Goal: Navigation & Orientation: Find specific page/section

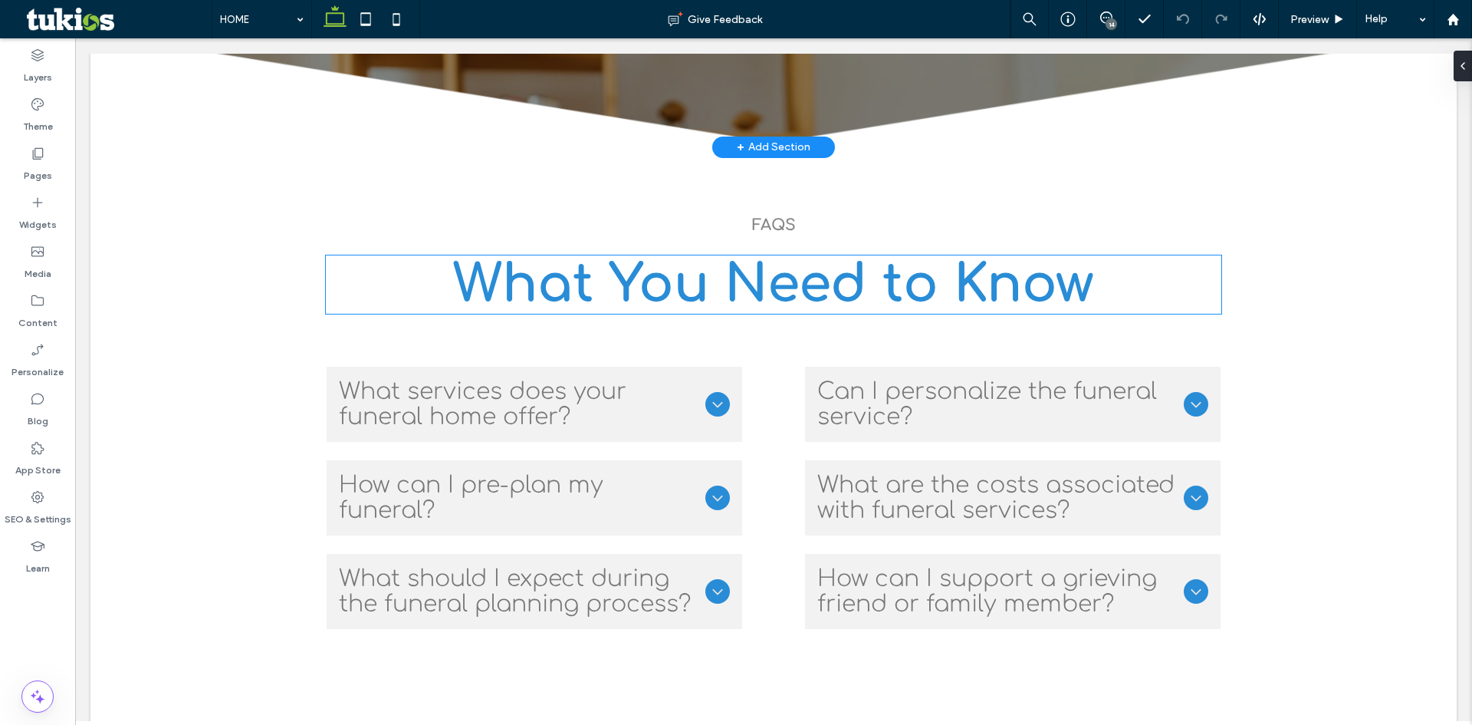
scroll to position [4754, 0]
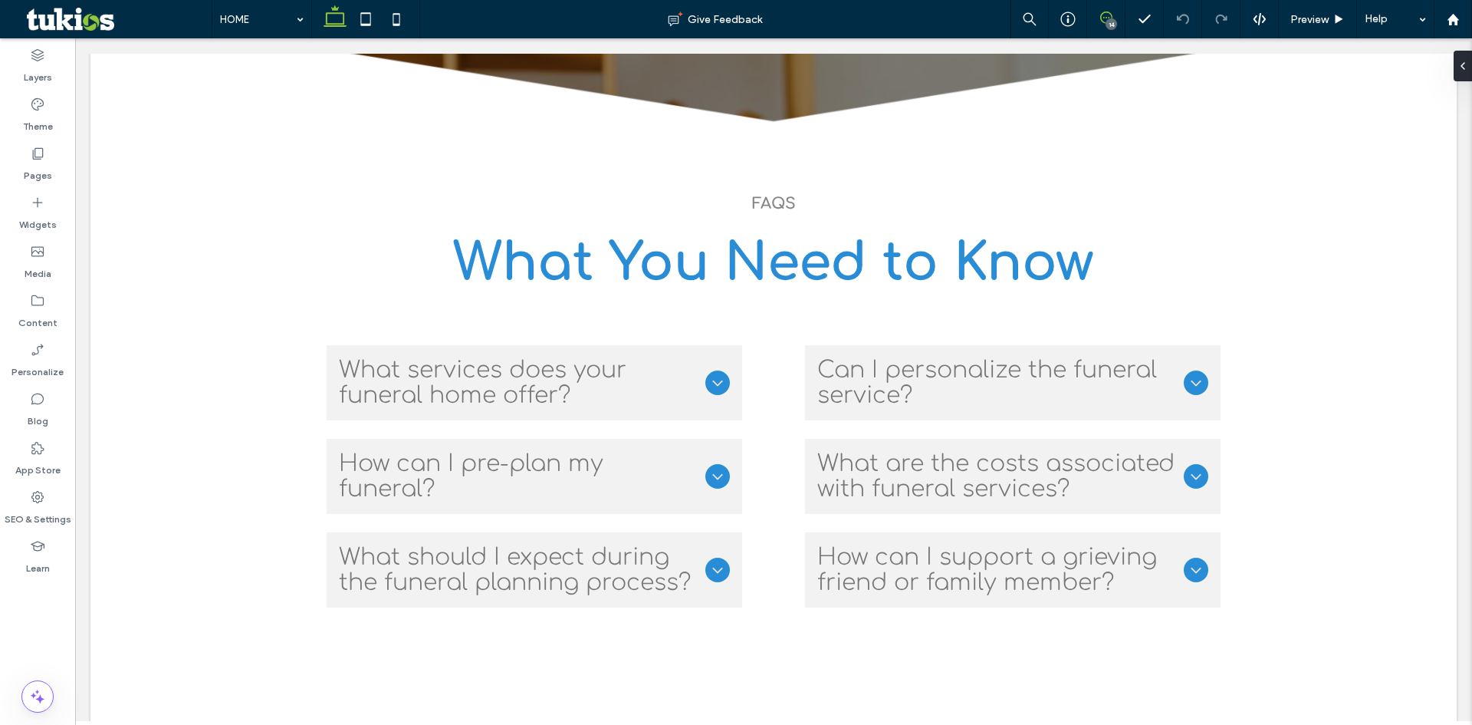
click at [1111, 14] on icon at bounding box center [1106, 18] width 12 height 12
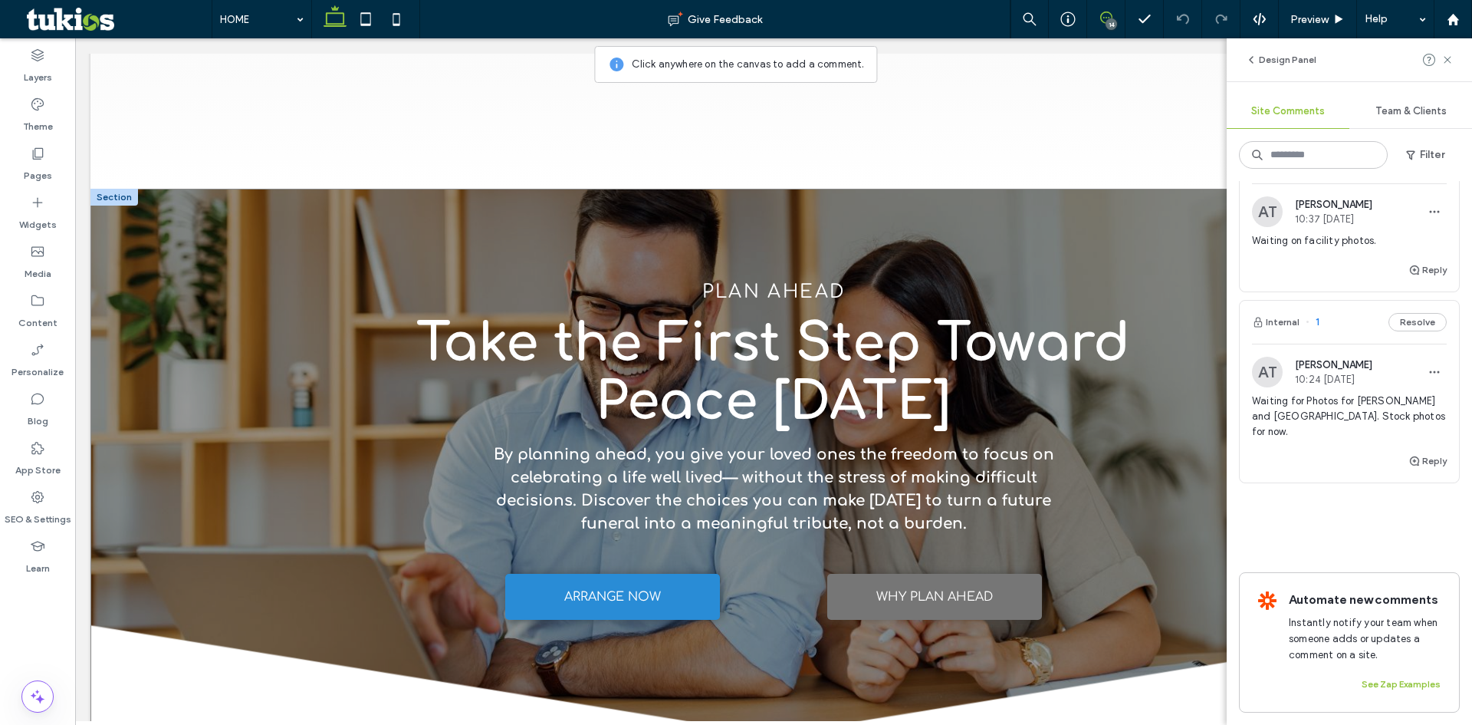
scroll to position [3834, 0]
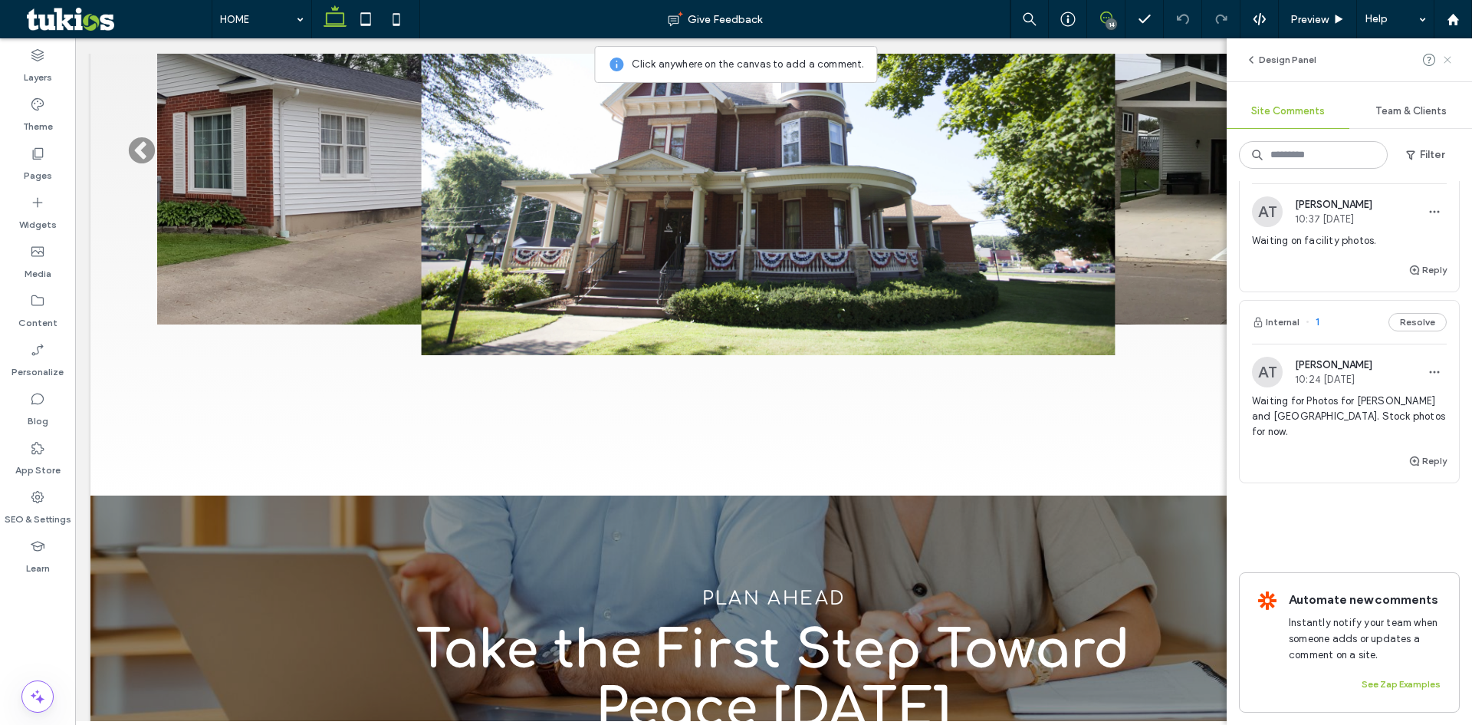
click at [1446, 64] on icon at bounding box center [1448, 60] width 12 height 12
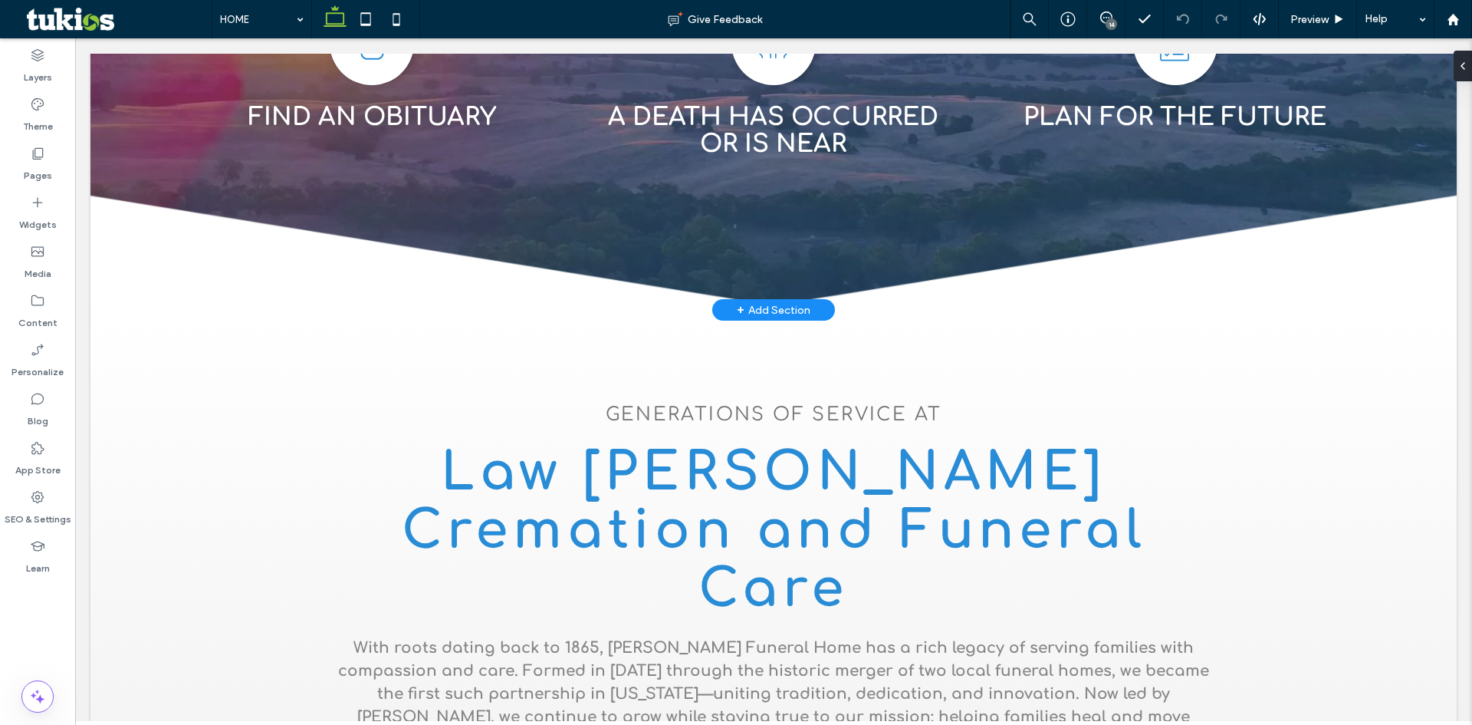
scroll to position [0, 0]
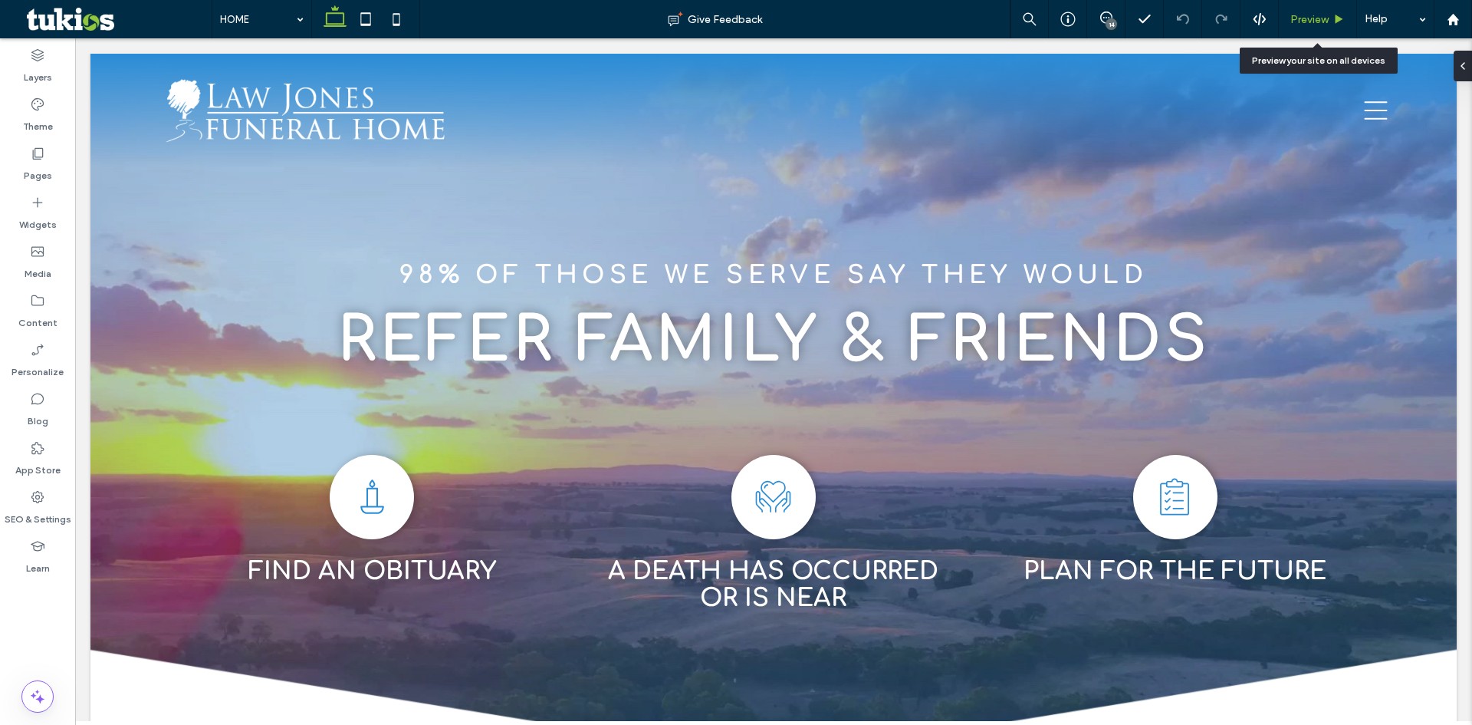
click at [1317, 21] on span "Preview" at bounding box center [1310, 19] width 38 height 13
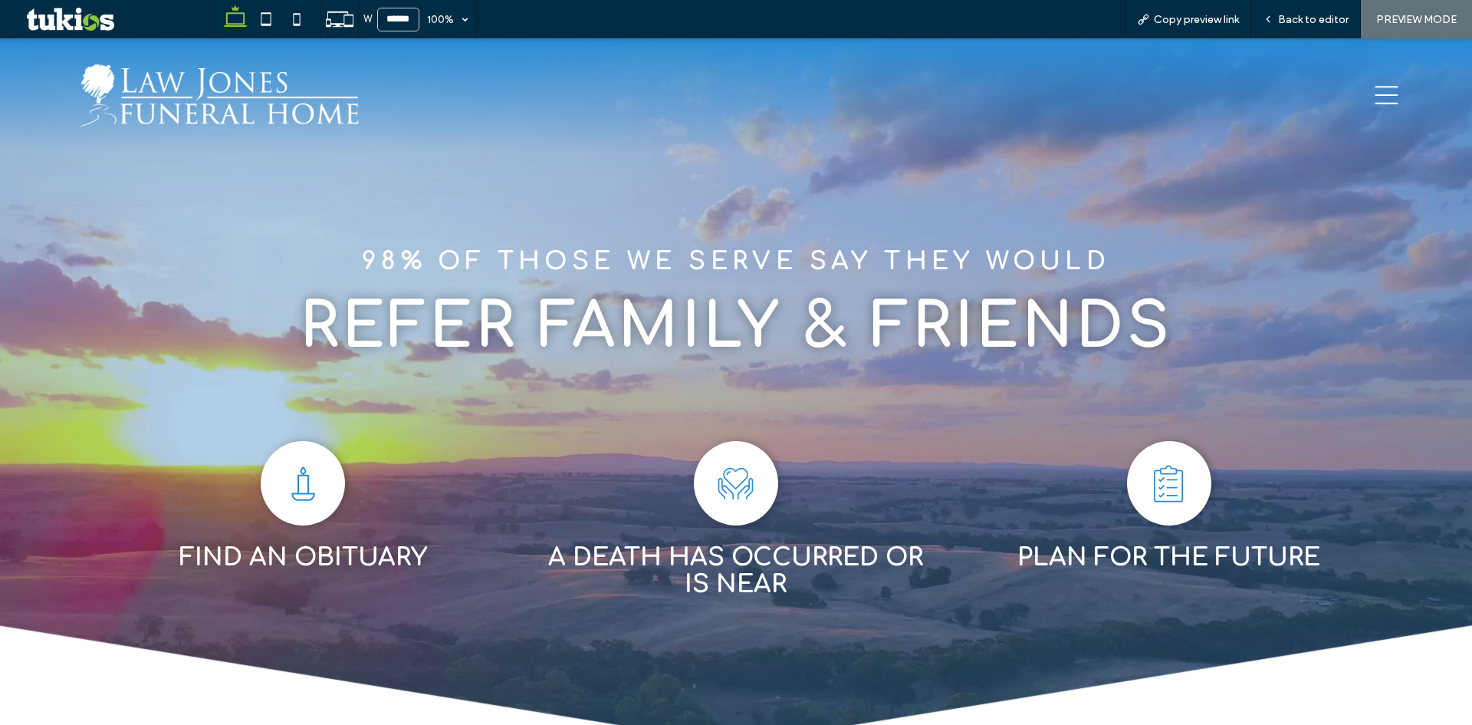
click at [1374, 89] on icon at bounding box center [1386, 95] width 27 height 23
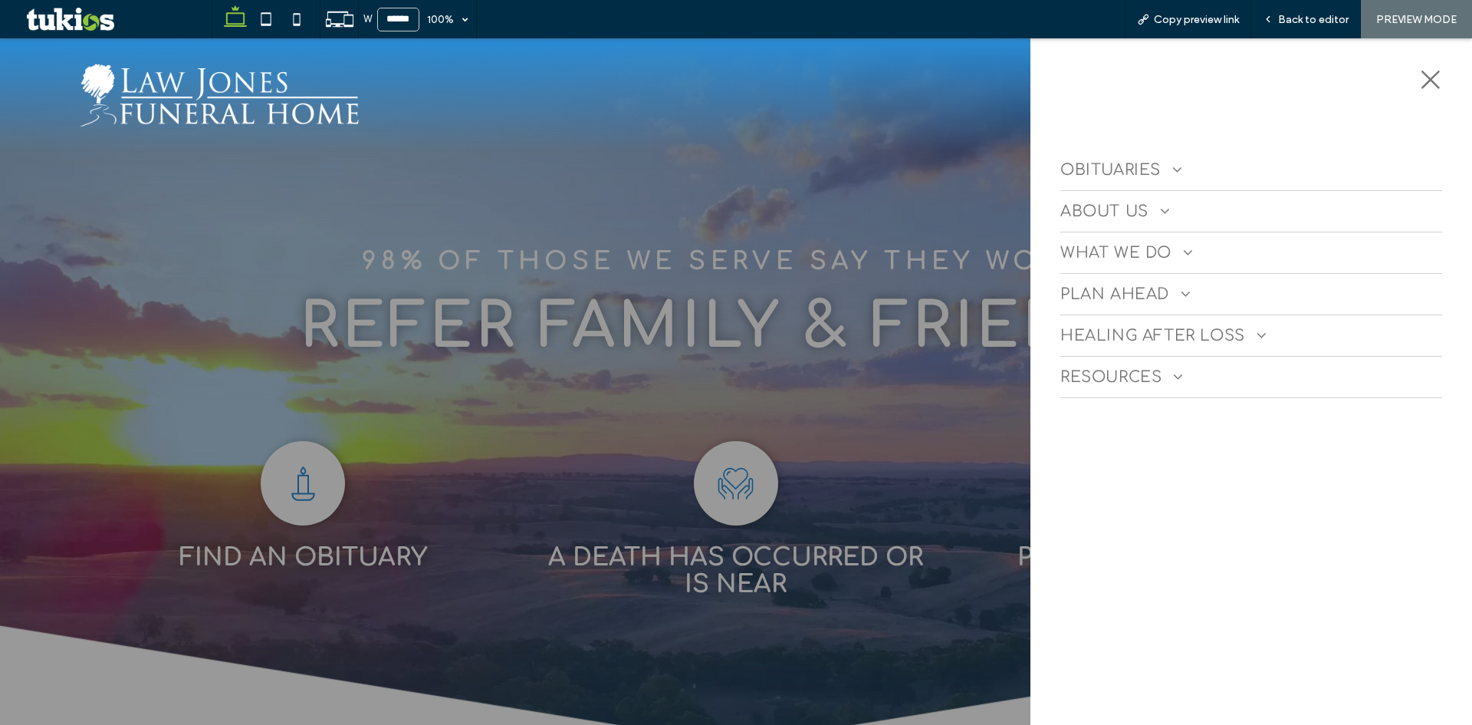
click at [1161, 213] on span at bounding box center [1160, 210] width 22 height 15
click at [1170, 353] on span "WHAT WE DO" at bounding box center [1127, 357] width 133 height 18
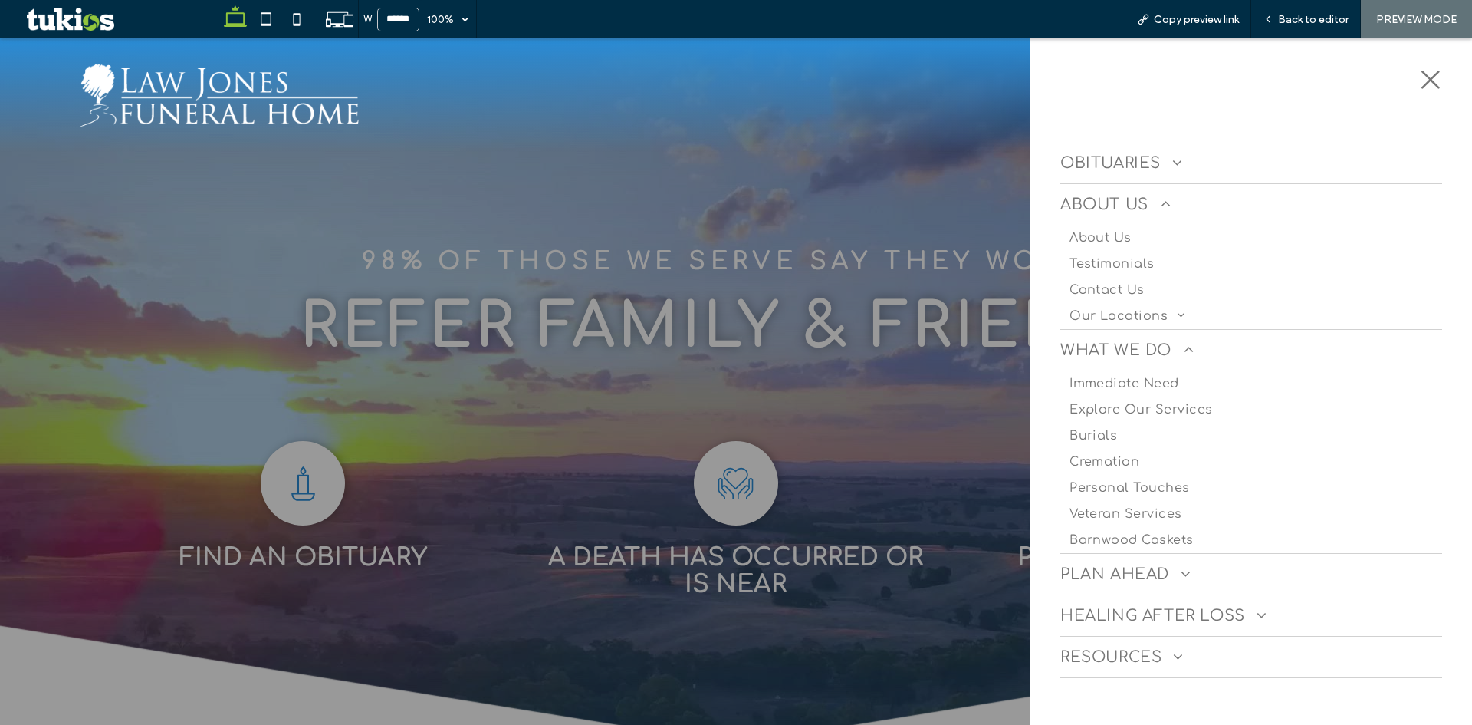
click at [1189, 571] on span at bounding box center [1180, 573] width 22 height 15
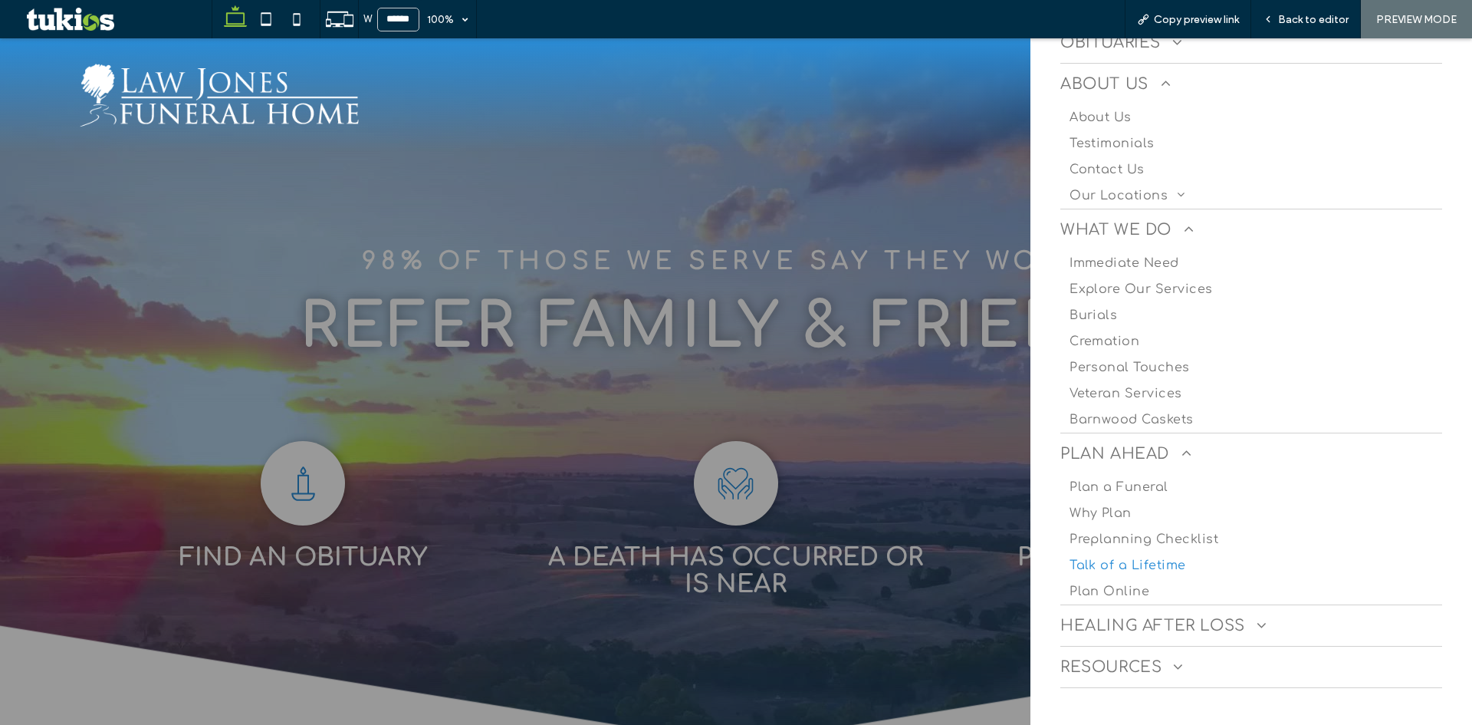
scroll to position [153, 0]
click at [1258, 584] on span at bounding box center [1256, 591] width 22 height 15
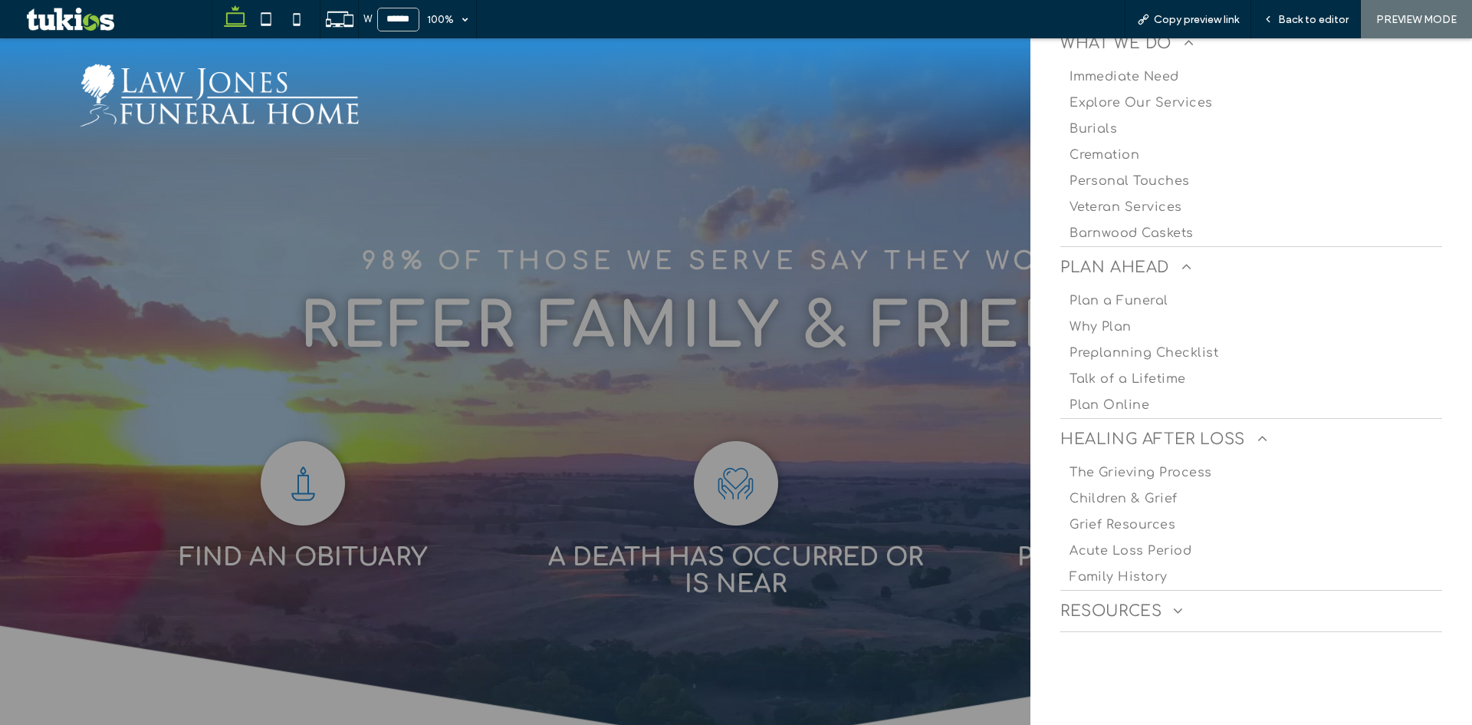
click at [1181, 607] on span at bounding box center [1173, 610] width 22 height 15
click at [1122, 577] on span "Family History" at bounding box center [1119, 577] width 98 height 14
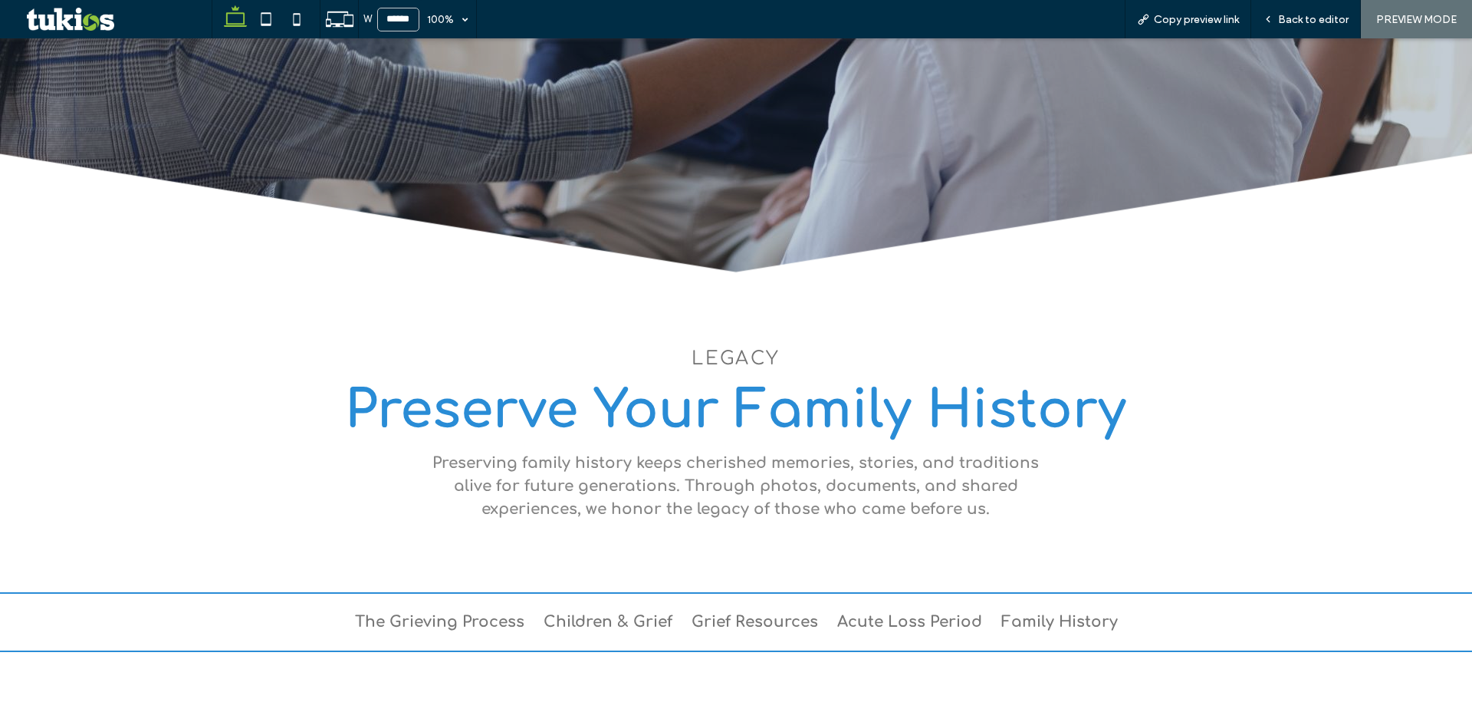
scroll to position [230, 0]
